Goal: Navigation & Orientation: Find specific page/section

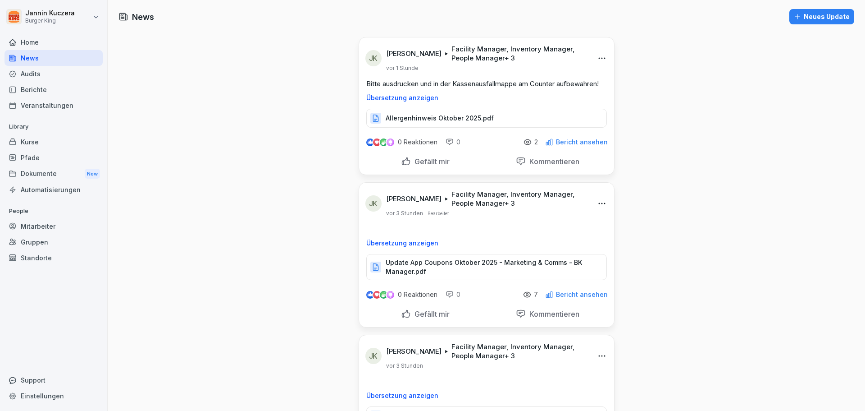
click at [564, 298] on div "Bericht ansehen" at bounding box center [576, 294] width 63 height 8
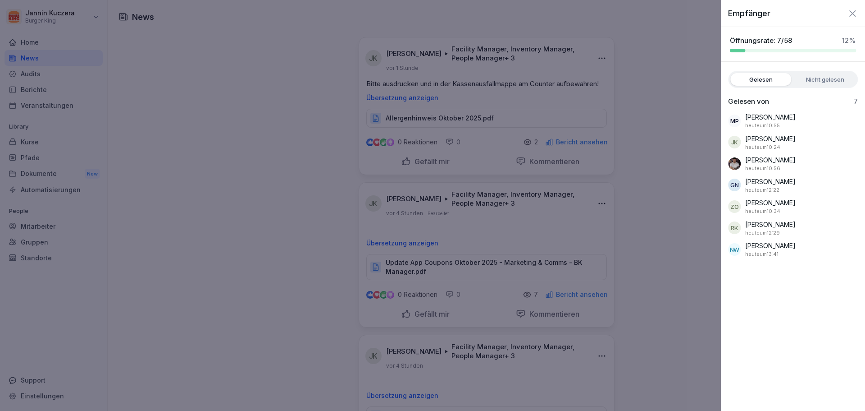
click at [238, 225] on div at bounding box center [432, 205] width 865 height 411
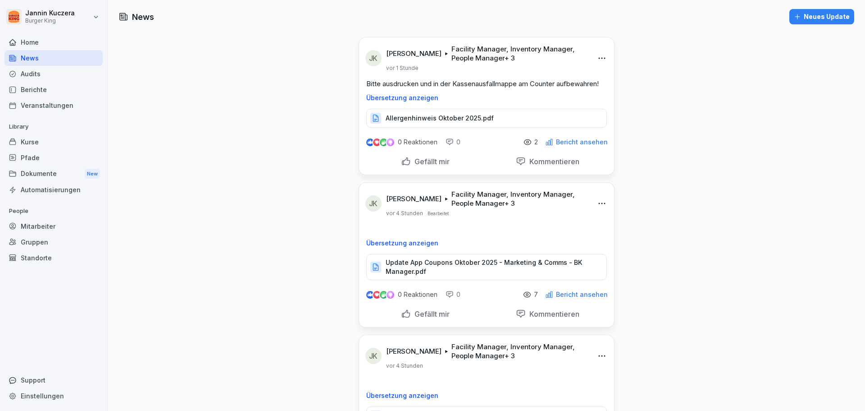
click at [59, 90] on div "Berichte" at bounding box center [54, 90] width 98 height 16
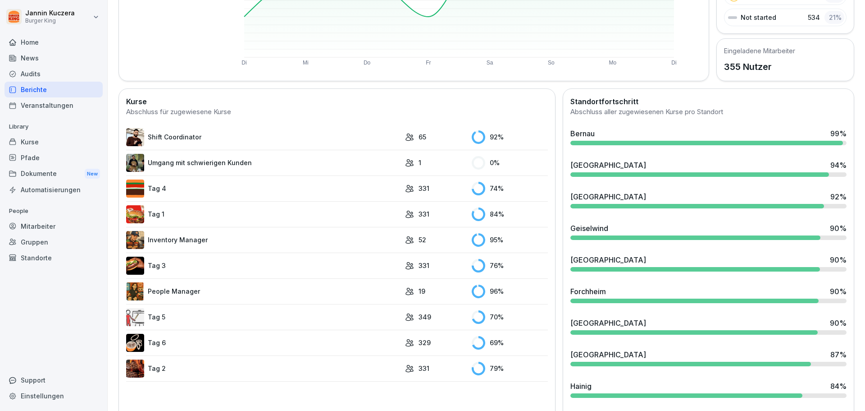
scroll to position [145, 0]
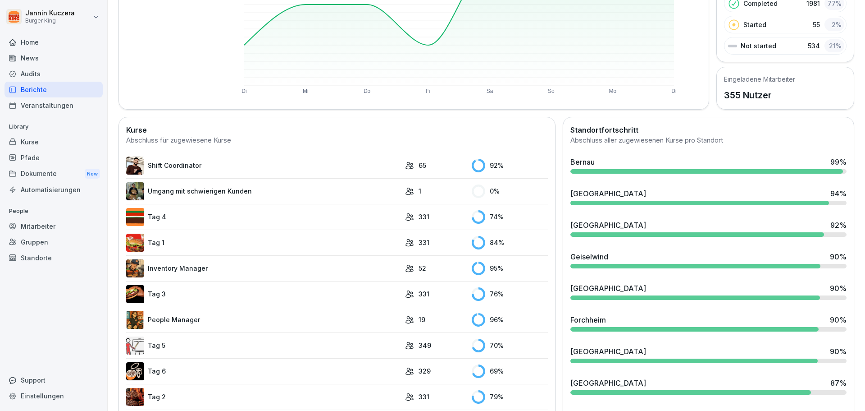
click at [37, 76] on div "Audits" at bounding box center [54, 74] width 98 height 16
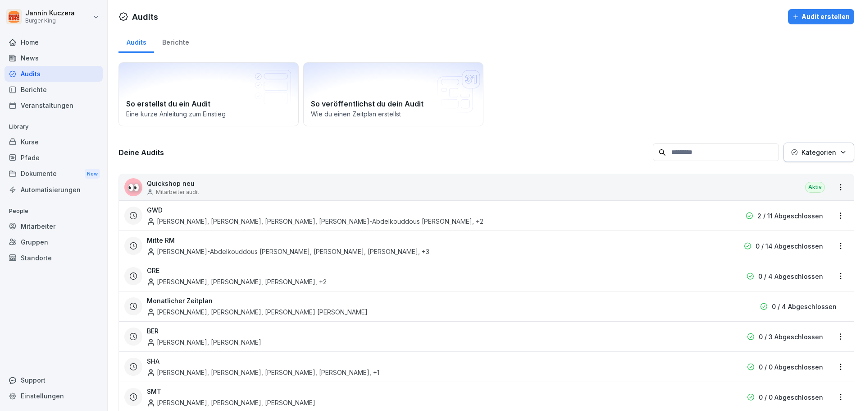
click at [46, 56] on div "News" at bounding box center [54, 58] width 98 height 16
